Goal: Find specific page/section: Find specific page/section

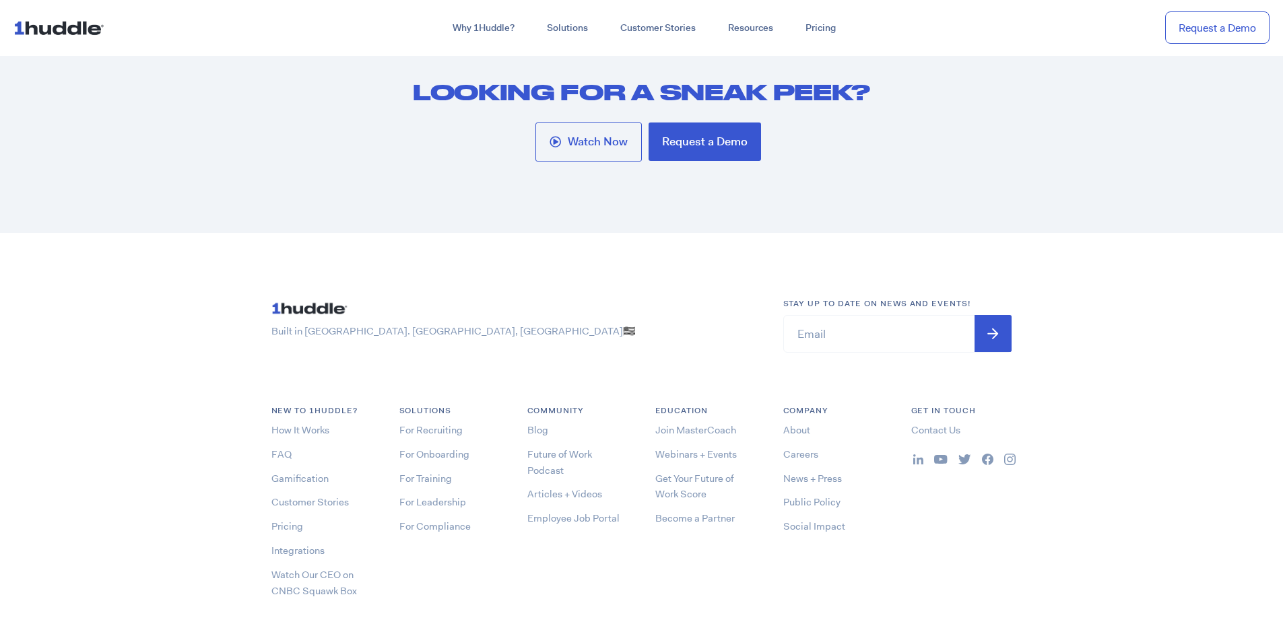
scroll to position [7138, 0]
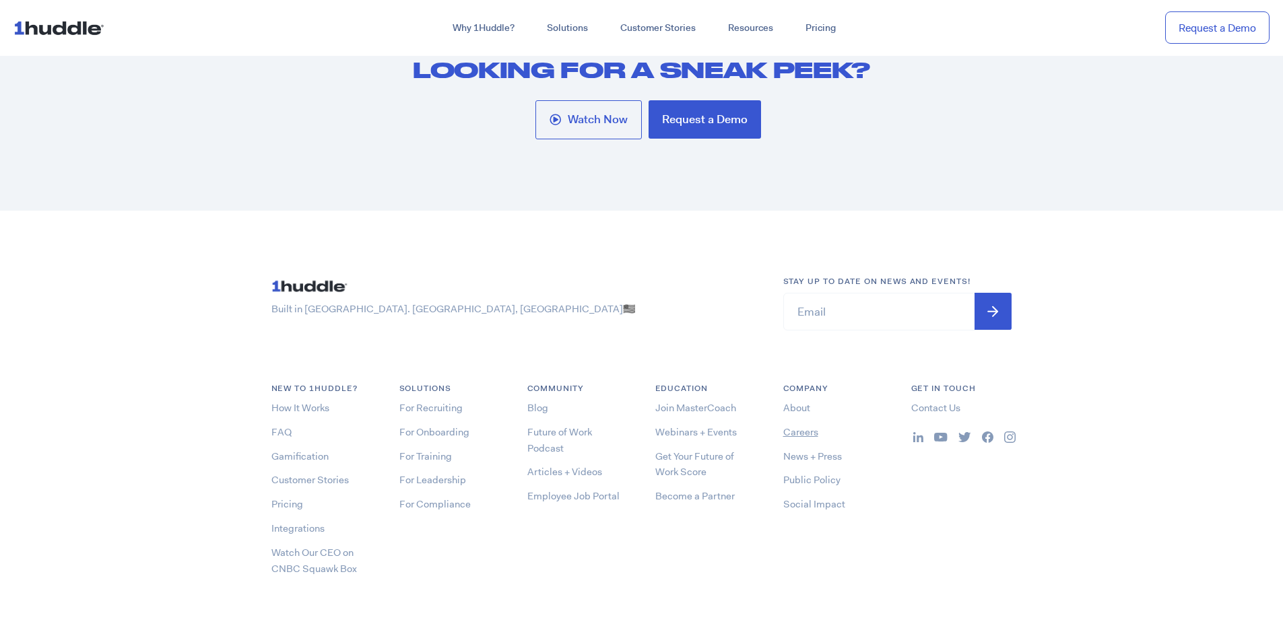
click at [806, 431] on link "Careers" at bounding box center [800, 432] width 35 height 13
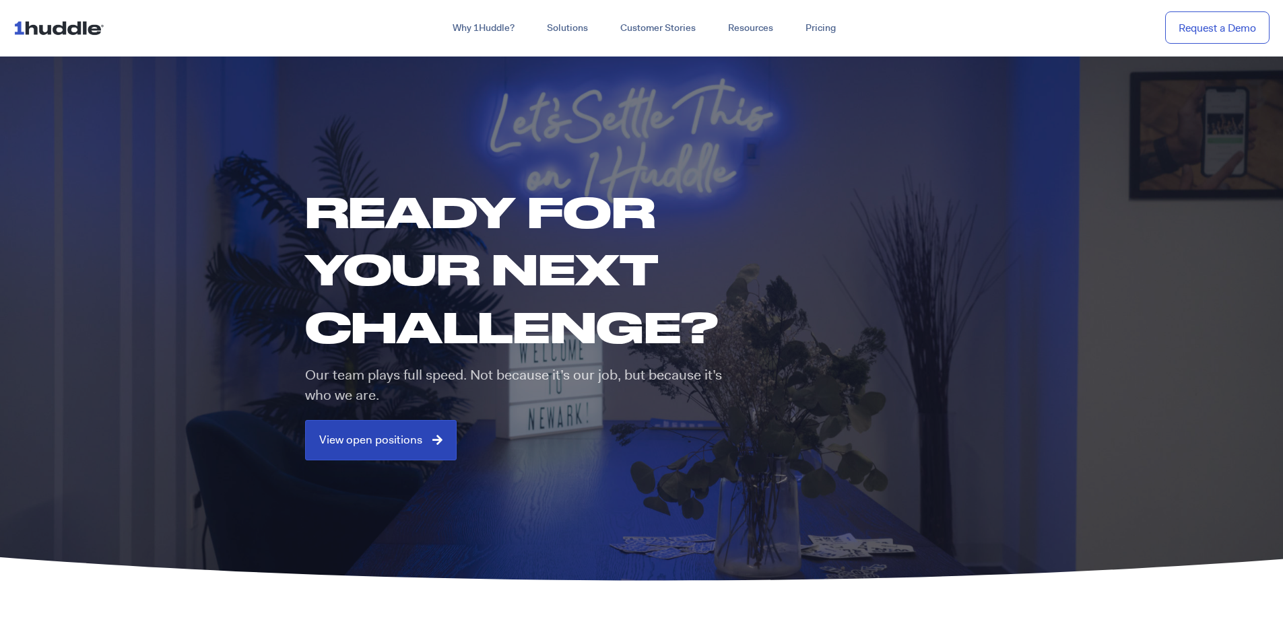
click at [341, 438] on span "View open positions" at bounding box center [370, 440] width 103 height 12
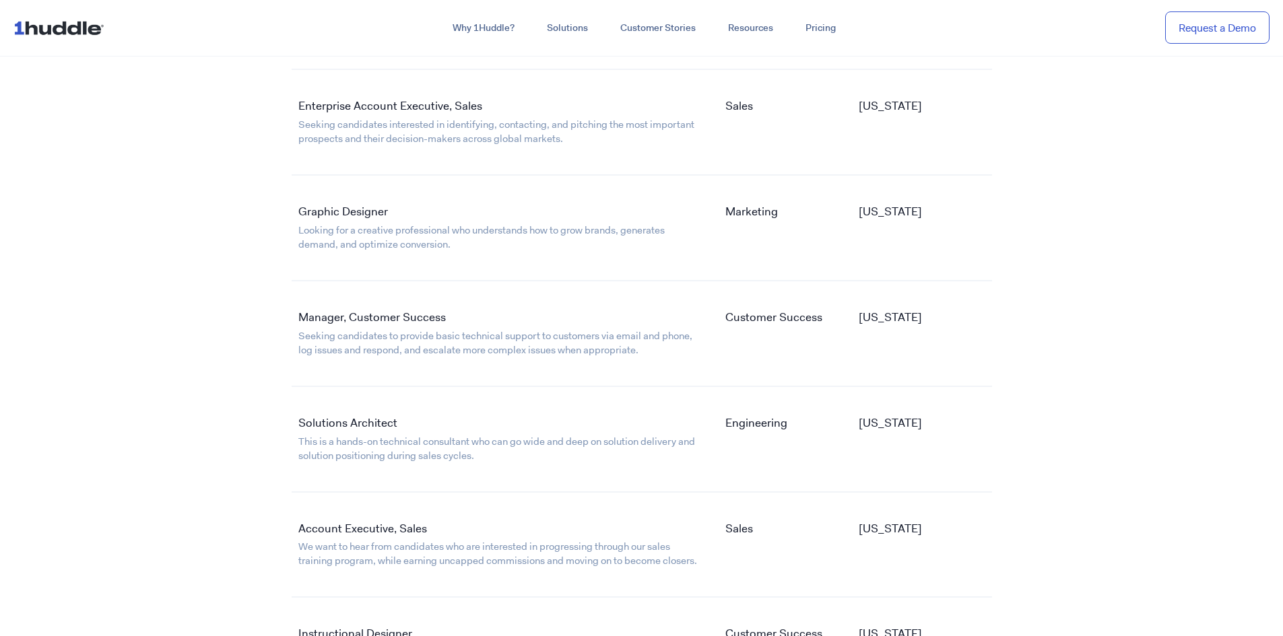
scroll to position [2223, 0]
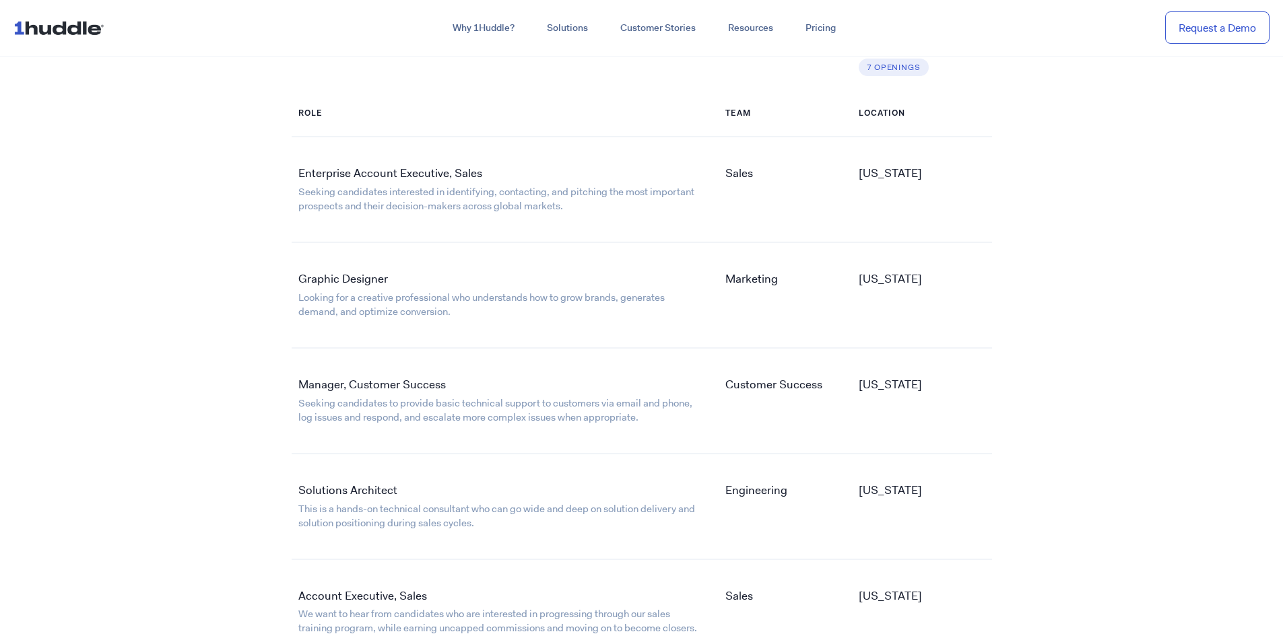
click at [316, 279] on link "Graphic Designer" at bounding box center [343, 278] width 90 height 15
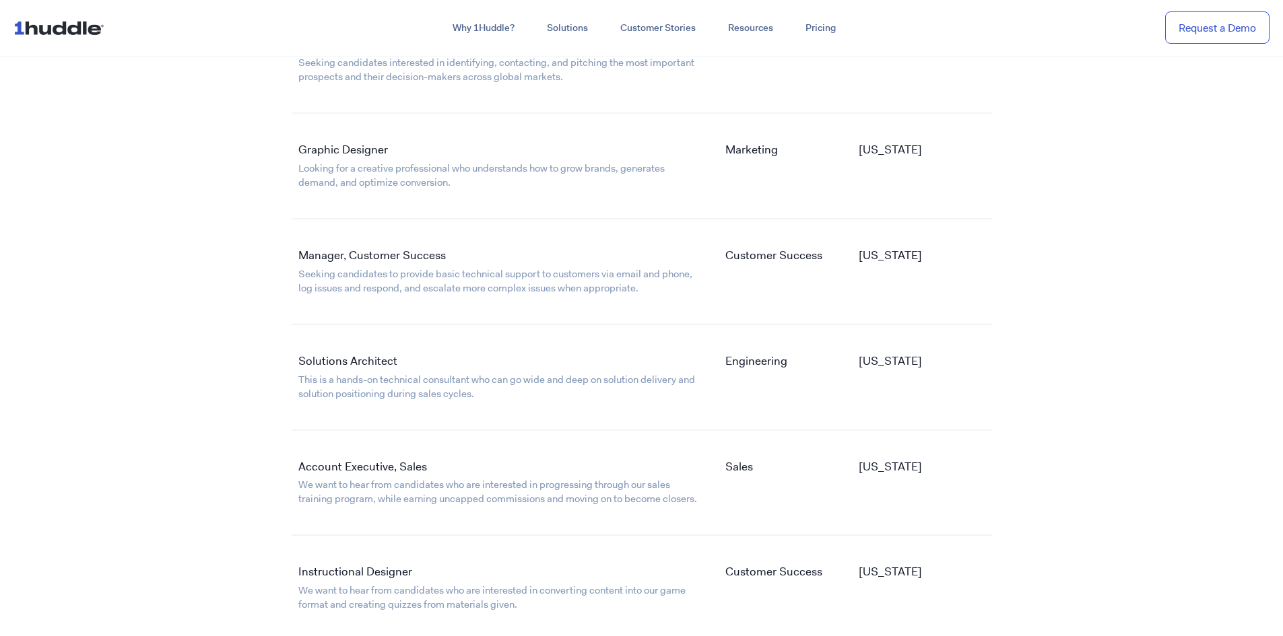
scroll to position [2425, 0]
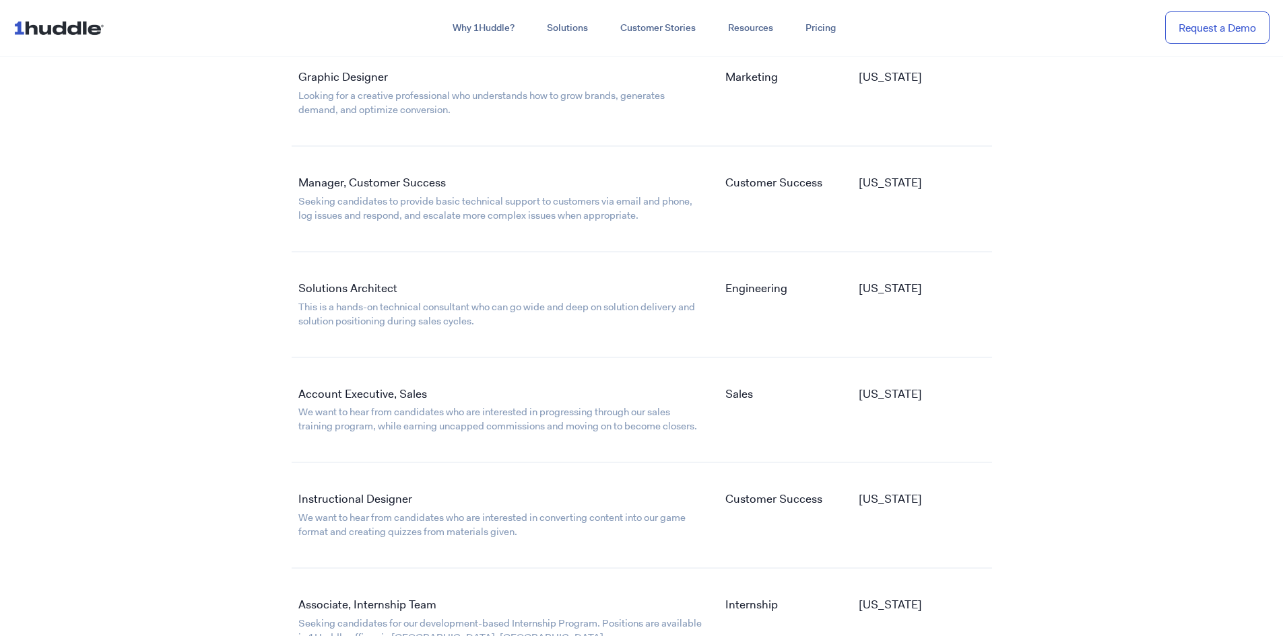
click at [321, 288] on link "Solutions Architect" at bounding box center [347, 288] width 99 height 15
